Goal: Transaction & Acquisition: Purchase product/service

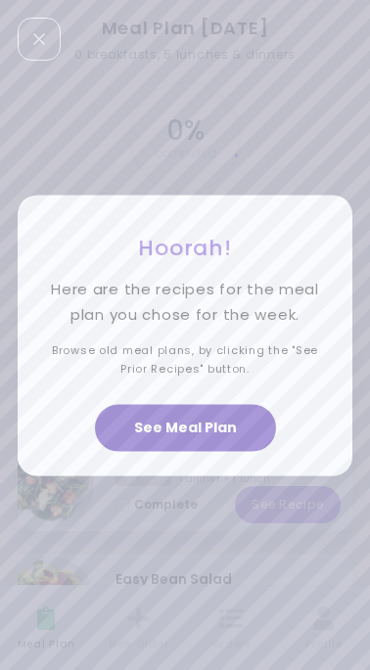
click at [186, 430] on button "See Meal Plan" at bounding box center [185, 427] width 181 height 47
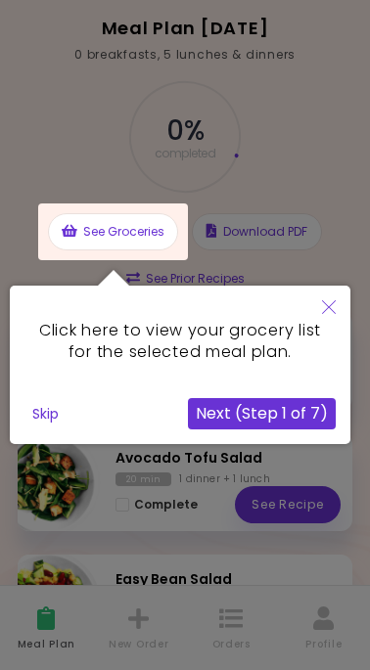
click at [332, 312] on icon "Close" at bounding box center [329, 307] width 14 height 14
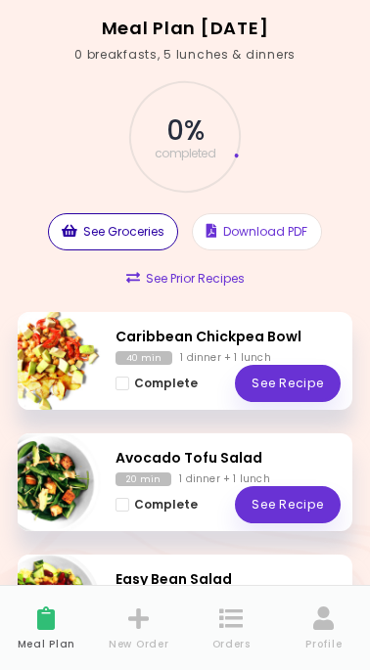
click at [137, 225] on button "See Groceries" at bounding box center [113, 231] width 130 height 37
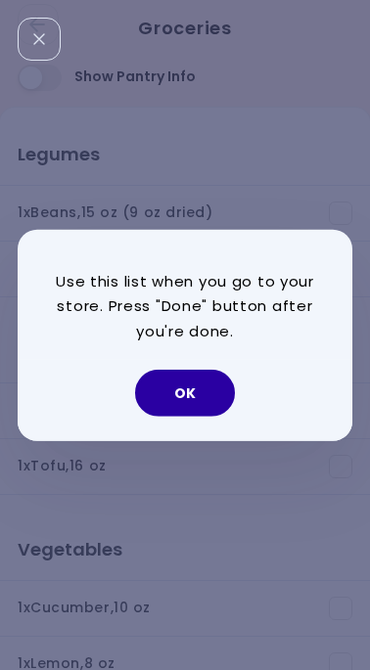
click at [186, 385] on button "OK" at bounding box center [185, 393] width 100 height 47
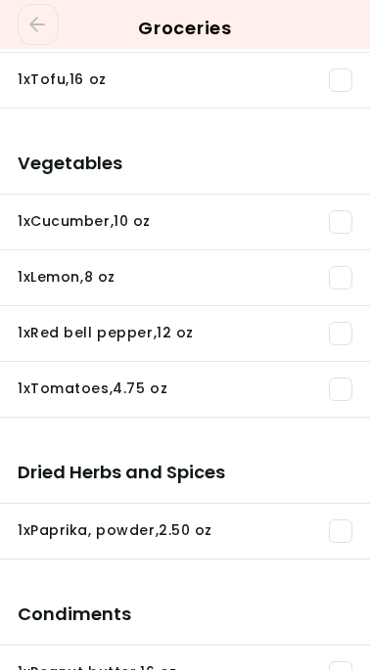
scroll to position [181, 0]
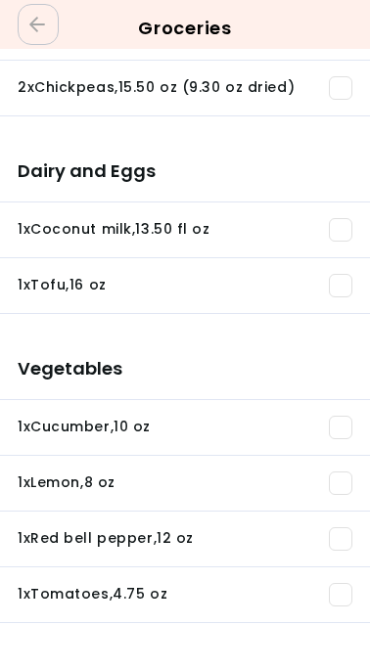
click at [32, 20] on icon "Go Back" at bounding box center [38, 25] width 18 height 18
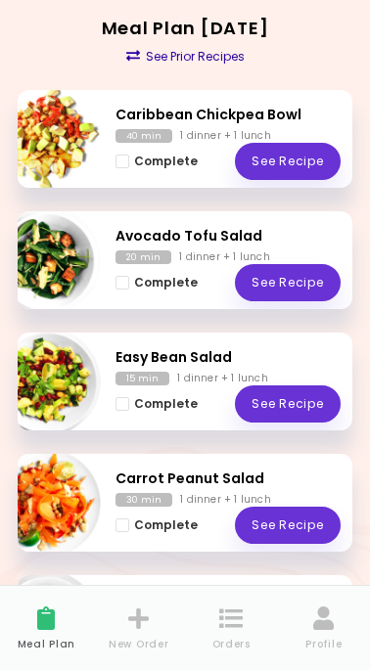
scroll to position [343, 0]
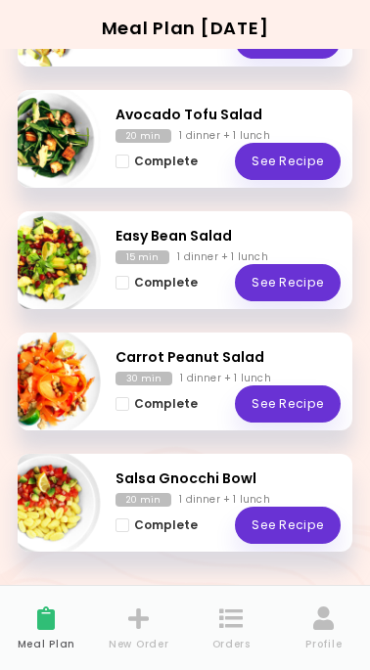
click at [144, 621] on icon at bounding box center [139, 617] width 22 height 23
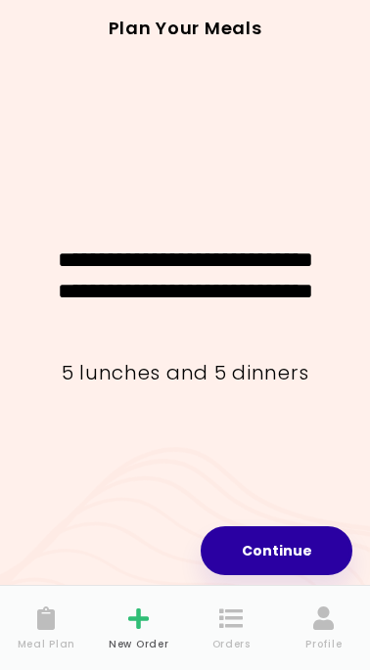
click at [267, 551] on button "Continue" at bounding box center [276, 550] width 152 height 49
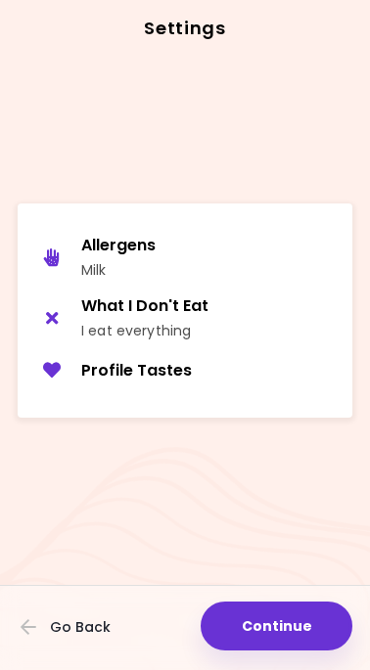
click at [187, 455] on div "Continue Go Back" at bounding box center [185, 446] width 334 height 39
click at [72, 628] on span "Go Back" at bounding box center [80, 627] width 61 height 16
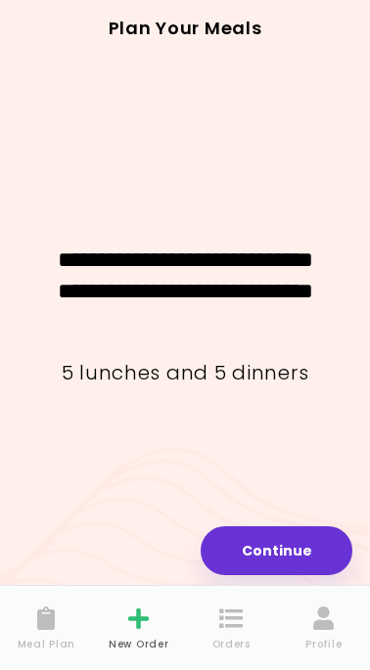
click at [313, 626] on icon at bounding box center [324, 617] width 22 height 23
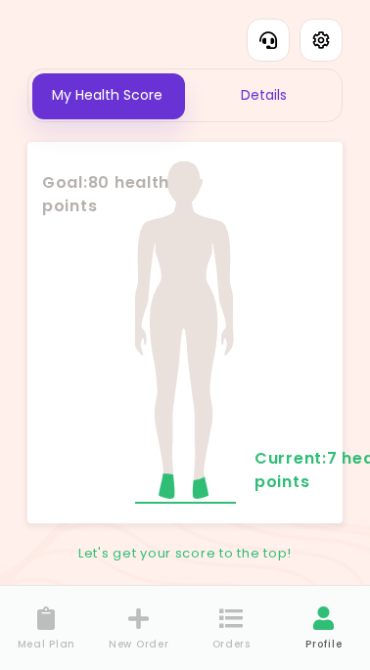
click at [274, 99] on div "Details" at bounding box center [263, 95] width 156 height 52
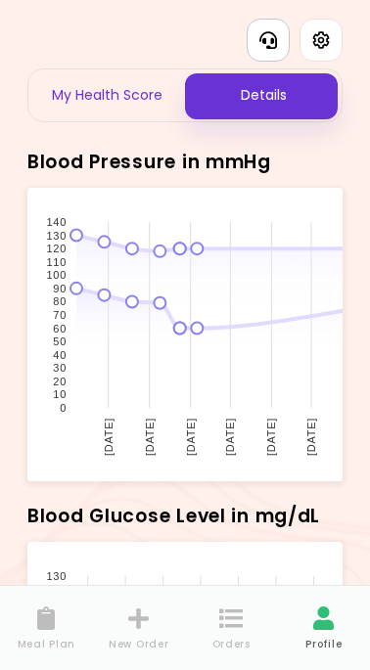
click at [271, 50] on button "Contact Information" at bounding box center [267, 40] width 43 height 43
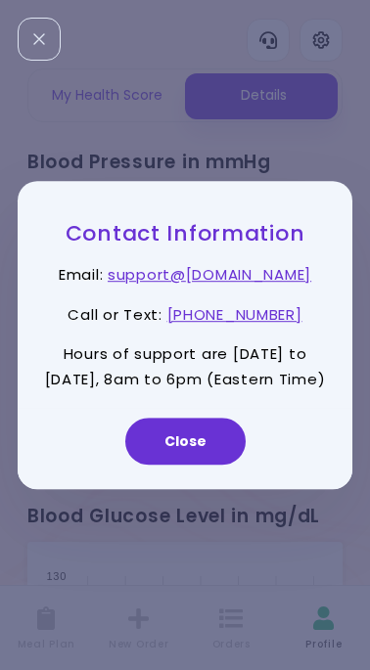
click at [190, 58] on div "Contact Information Email : support@ [DOMAIN_NAME] Call or Text : [PHONE_NUMBER…" at bounding box center [185, 335] width 370 height 670
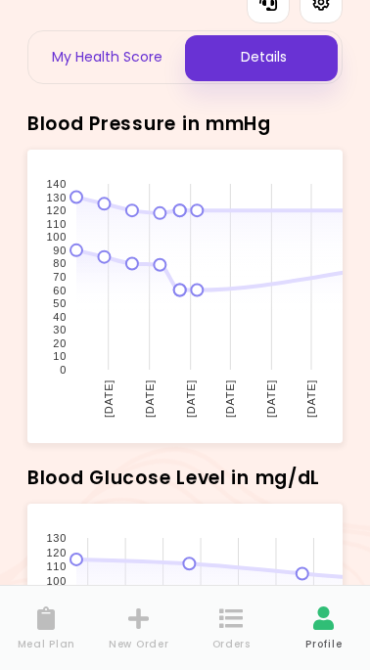
scroll to position [43, 0]
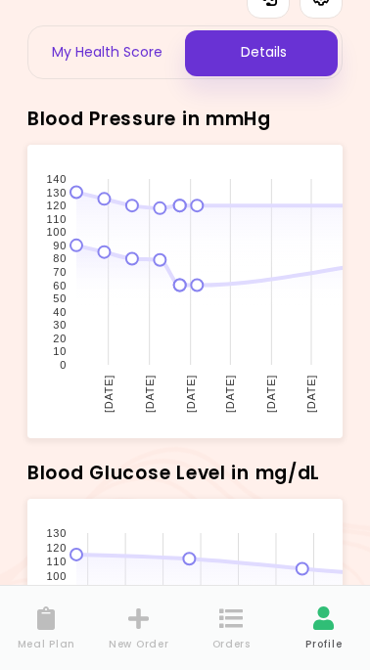
click at [112, 56] on div "My Health Score" at bounding box center [106, 52] width 156 height 52
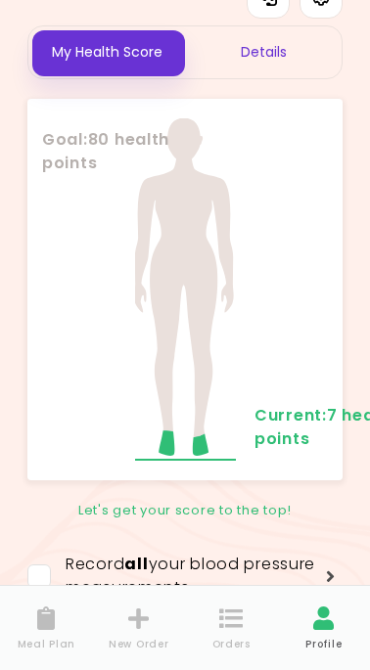
click at [194, 58] on div "Details" at bounding box center [263, 52] width 156 height 52
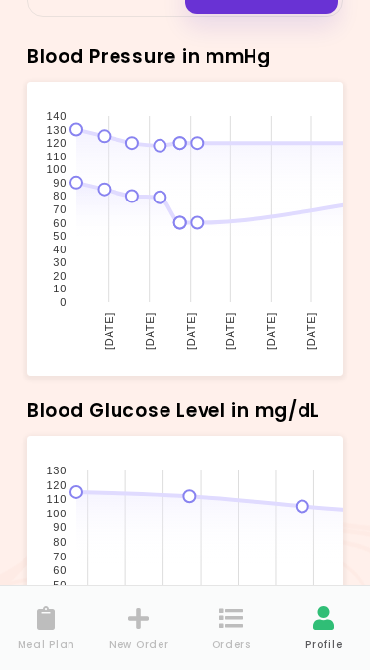
scroll to position [0, 0]
